Goal: Task Accomplishment & Management: Manage account settings

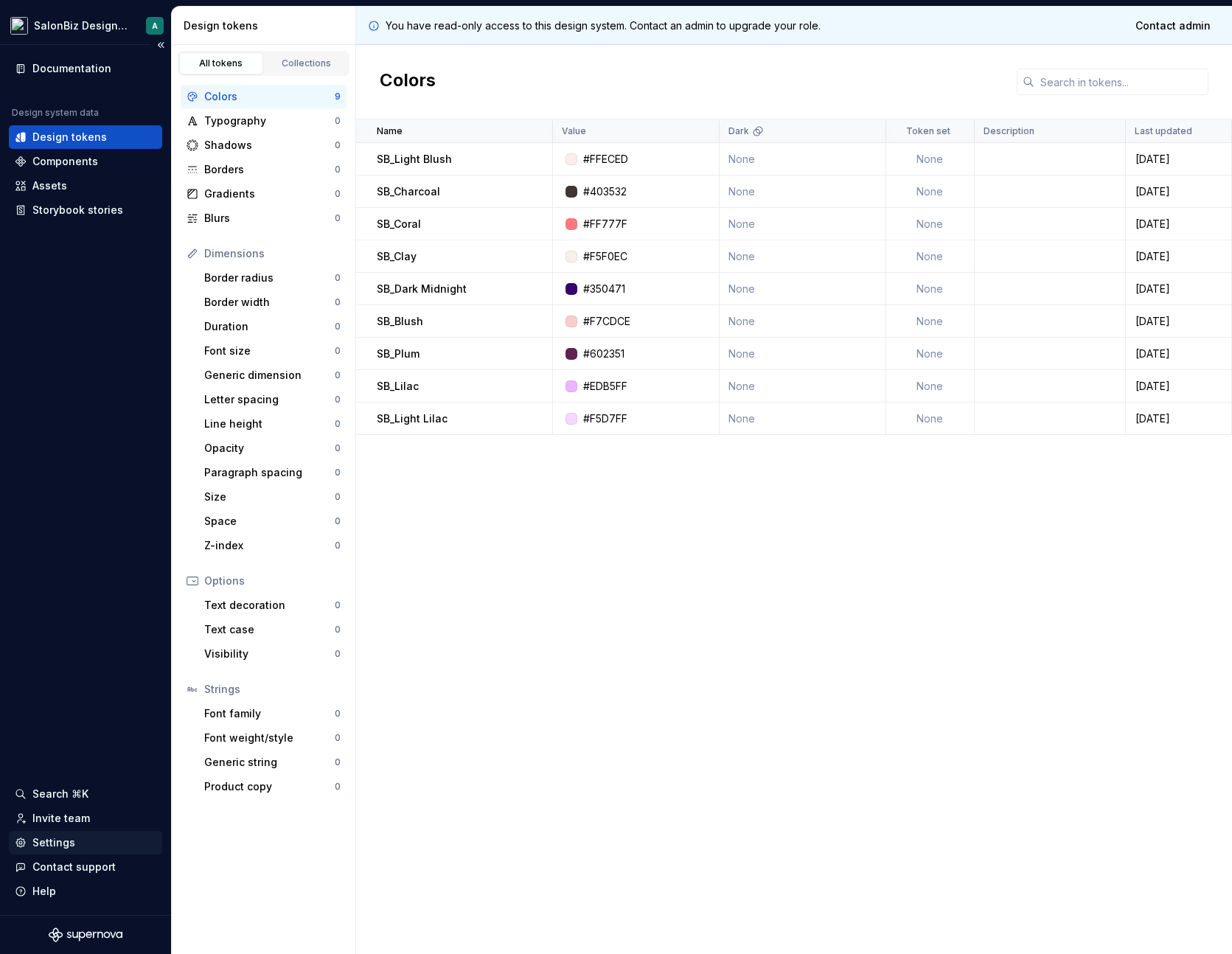
click at [67, 849] on div "Settings" at bounding box center [54, 843] width 43 height 15
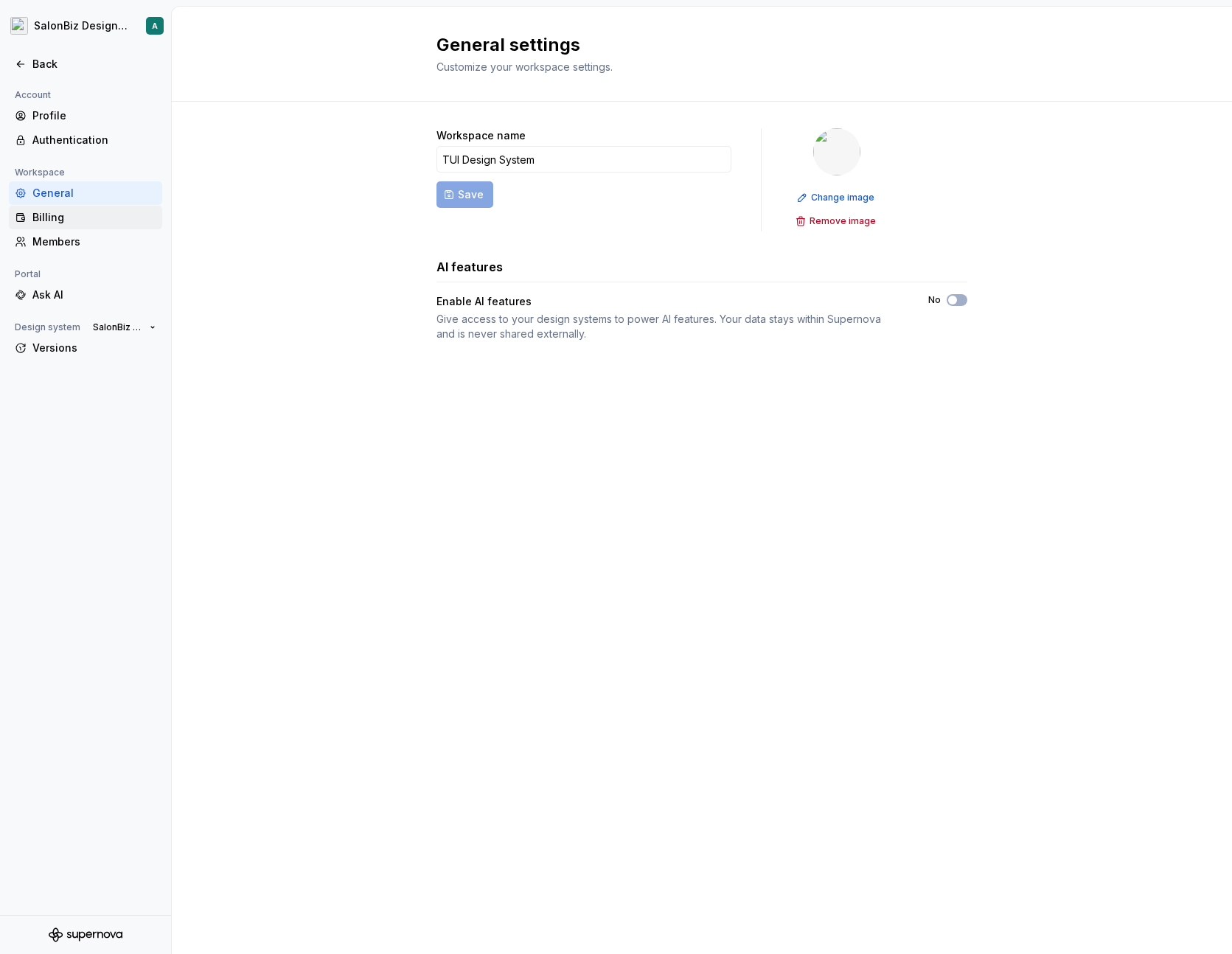
click at [73, 223] on div "Billing" at bounding box center [94, 217] width 124 height 15
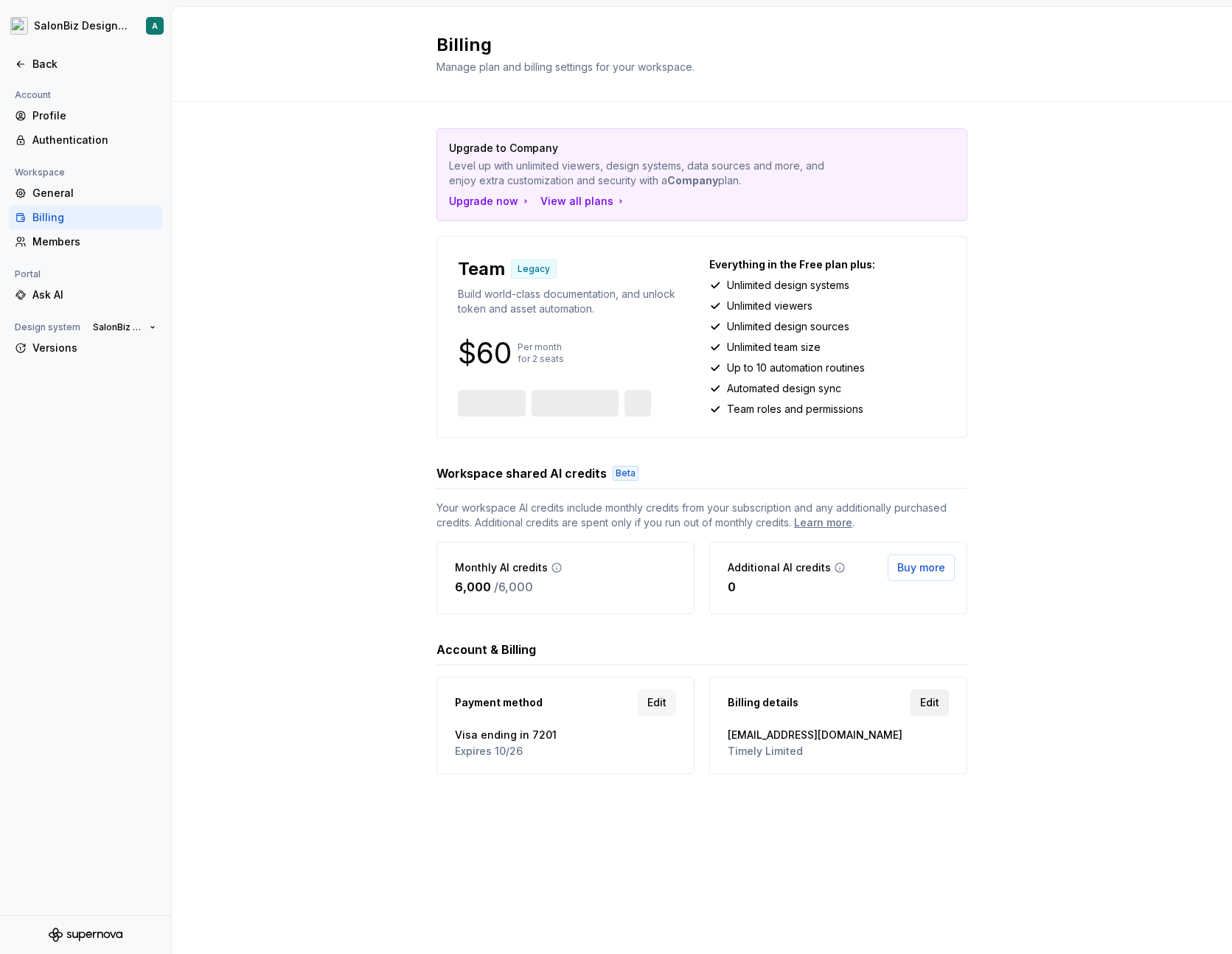
click at [922, 702] on span "Edit" at bounding box center [930, 702] width 20 height 15
